Goal: Task Accomplishment & Management: Manage account settings

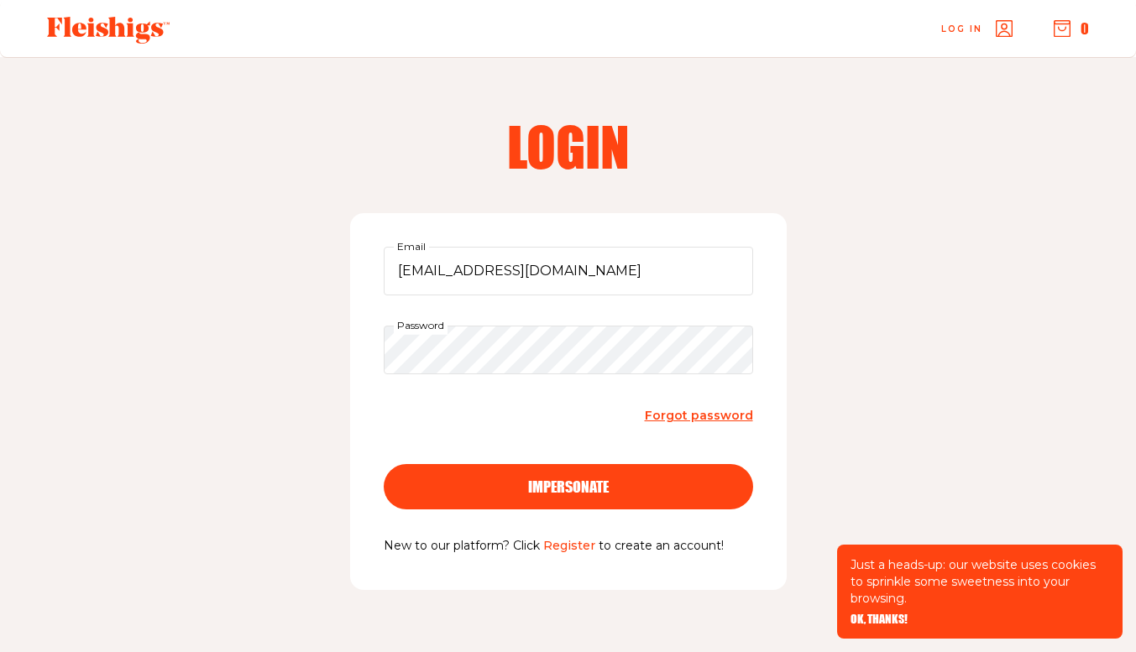
click at [872, 614] on span "OK, THANKS!" at bounding box center [878, 608] width 57 height 12
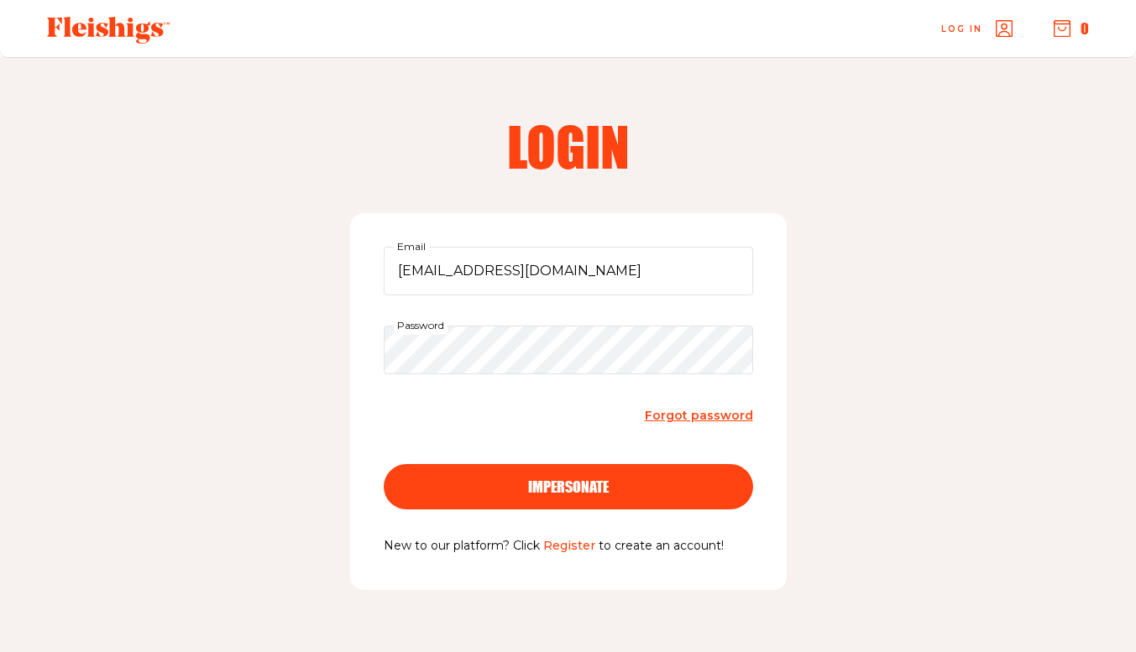
click at [655, 504] on button "impersonate" at bounding box center [568, 486] width 369 height 45
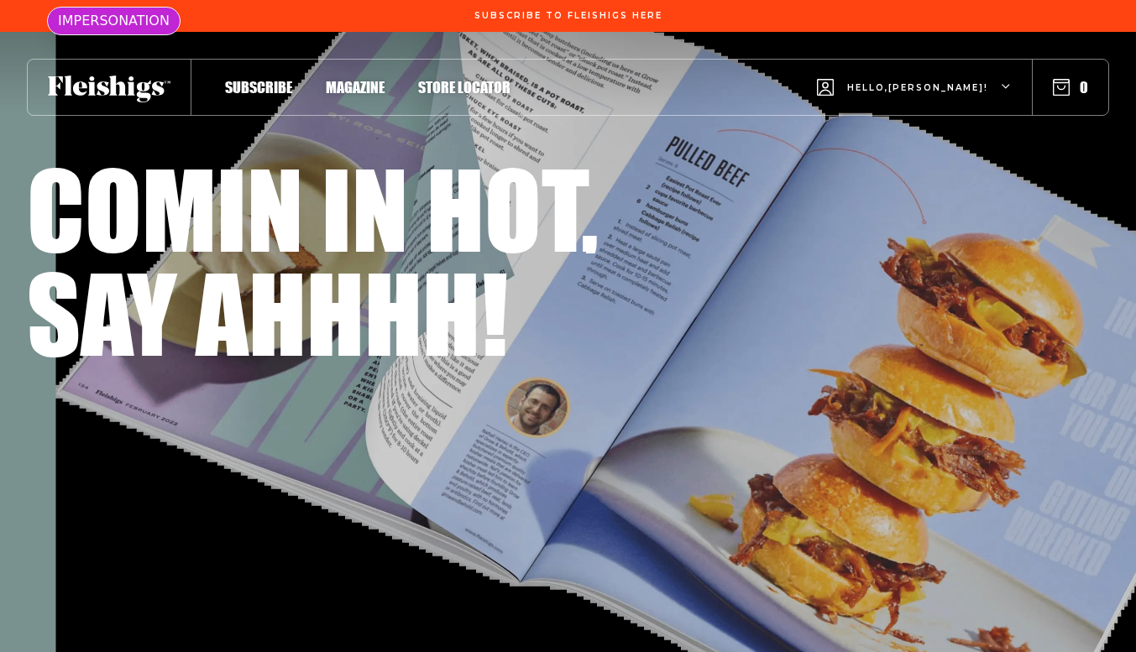
click at [952, 94] on span "Hello, [PERSON_NAME] !" at bounding box center [917, 100] width 141 height 39
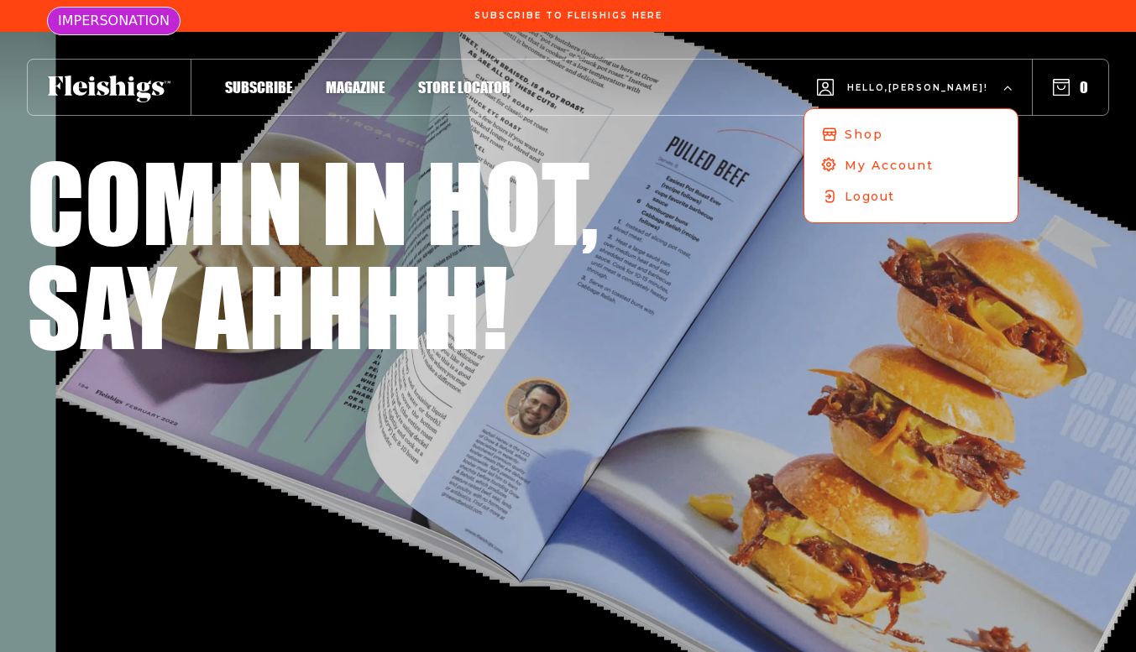
click at [940, 176] on link "My Account" at bounding box center [910, 165] width 213 height 31
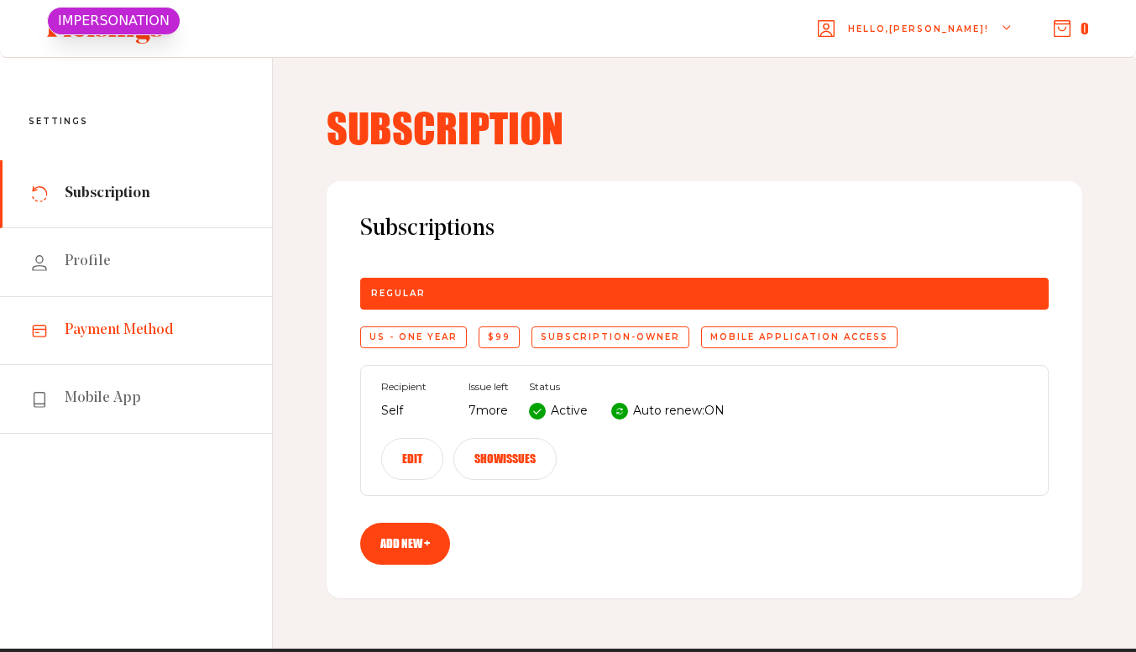
click at [170, 348] on link "Payment Method" at bounding box center [136, 331] width 272 height 68
